Goal: Use online tool/utility: Utilize a website feature to perform a specific function

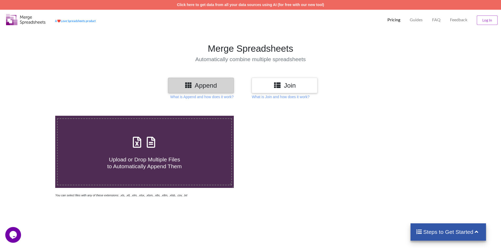
click at [137, 144] on icon at bounding box center [136, 139] width 13 height 11
click at [36, 116] on input "Upload or Drop Multiple Files to Automatically Append Them" at bounding box center [36, 116] width 0 height 0
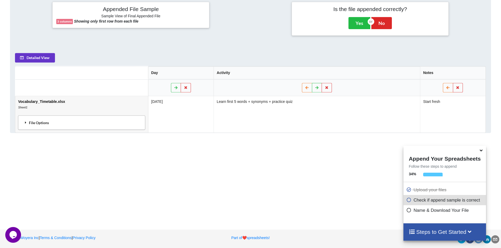
scroll to position [219, 0]
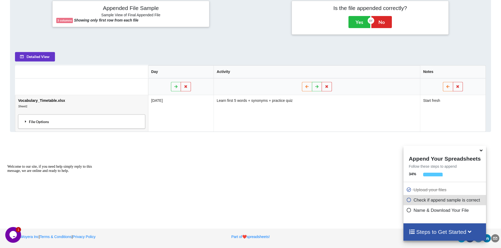
click at [52, 122] on div "File Options" at bounding box center [82, 121] width 124 height 11
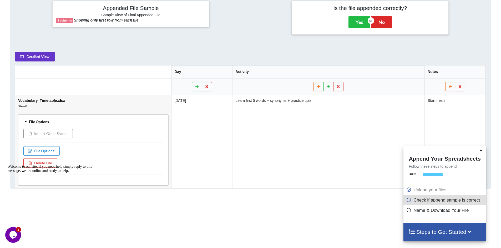
click at [48, 135] on button "Import Other Sheets" at bounding box center [47, 133] width 49 height 9
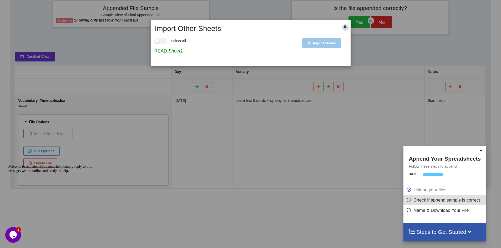
click at [343, 27] on icon at bounding box center [345, 26] width 4 height 4
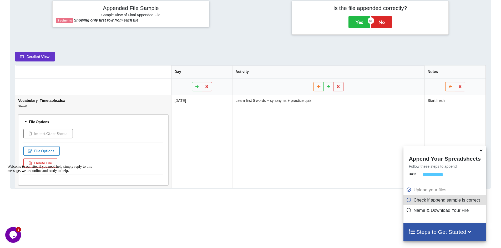
click at [47, 151] on button "File Options" at bounding box center [41, 150] width 36 height 9
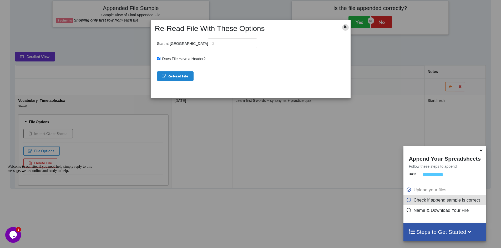
click at [344, 27] on icon at bounding box center [345, 26] width 4 height 4
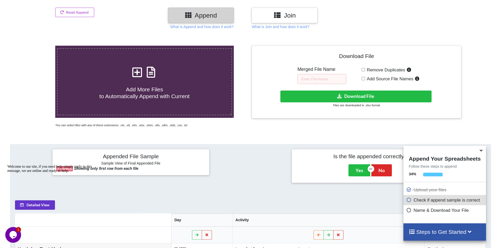
scroll to position [61, 0]
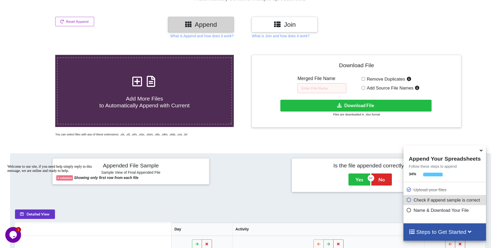
click at [148, 99] on span "Add More Files to Automatically Append with Current" at bounding box center [144, 102] width 90 height 13
click at [36, 55] on input "Add More Files to Automatically Append with Current" at bounding box center [36, 55] width 0 height 0
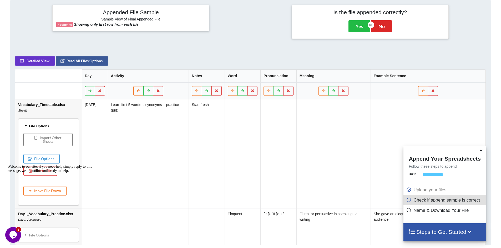
scroll to position [109, 0]
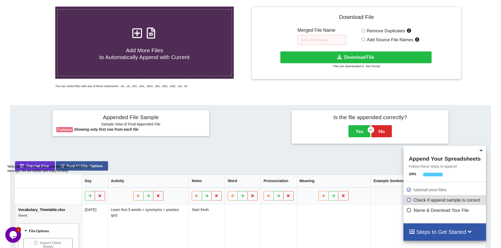
click at [152, 48] on span "Add More Files to Automatically Append with Current" at bounding box center [144, 53] width 90 height 13
click at [36, 7] on input "Add More Files to Automatically Append with Current" at bounding box center [36, 7] width 0 height 0
type input "C:\fakepath\Vocabulary_Timetable_Tracker_v2.xlsx"
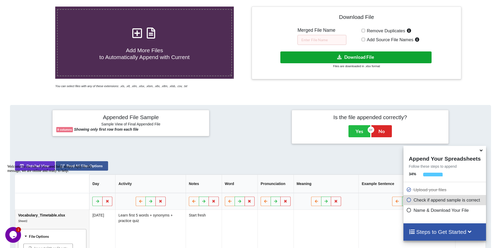
click at [368, 54] on button "Download File" at bounding box center [355, 58] width 151 height 12
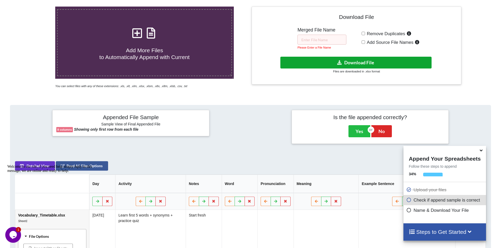
click at [358, 63] on button "Download File" at bounding box center [355, 63] width 151 height 12
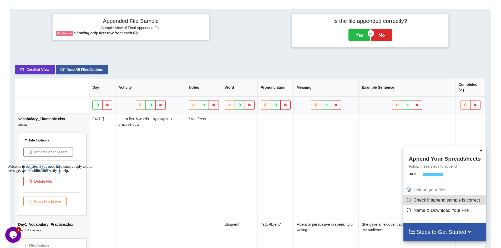
scroll to position [237, 0]
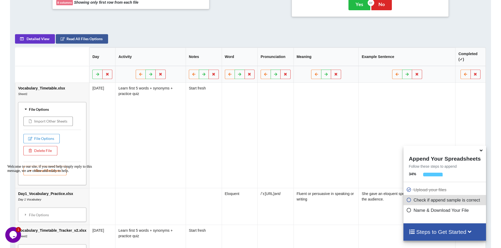
click at [9, 235] on icon "Opens Chat This icon Opens the chat window." at bounding box center [13, 235] width 8 height 8
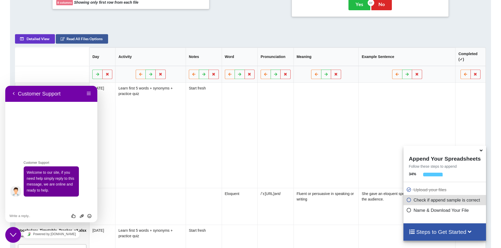
click at [103, 127] on td "[DATE]" at bounding box center [102, 135] width 26 height 105
click at [121, 127] on td "Learn first 5 words + synonyms + practice quiz" at bounding box center [150, 135] width 70 height 105
click at [16, 93] on button "Back" at bounding box center [13, 94] width 8 height 8
